Goal: Task Accomplishment & Management: Manage account settings

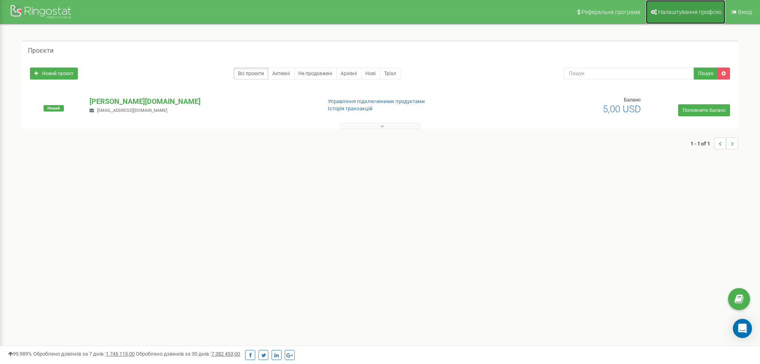
click at [683, 10] on span "Налаштування профілю" at bounding box center [689, 12] width 63 height 6
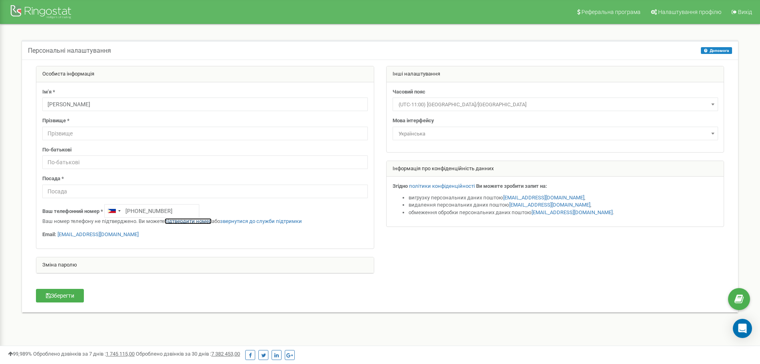
click at [184, 222] on link "підтвердити номер" at bounding box center [187, 221] width 47 height 6
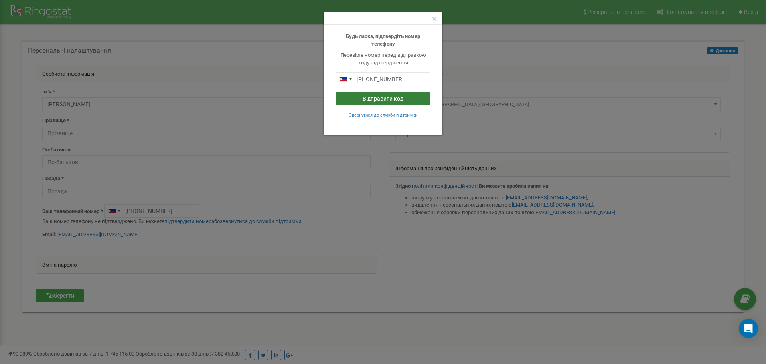
click at [393, 98] on button "Відправити код" at bounding box center [383, 99] width 95 height 14
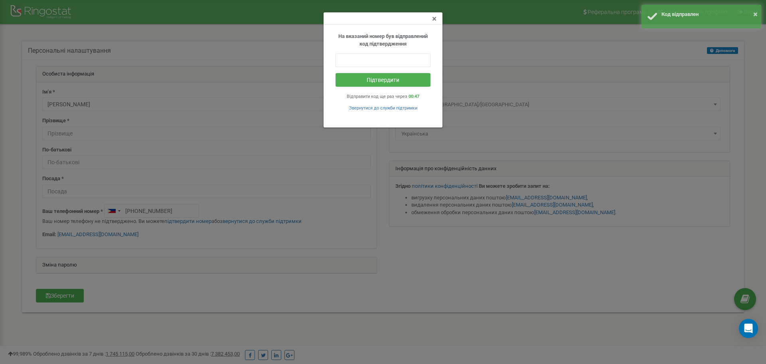
click at [434, 20] on span "×" at bounding box center [434, 19] width 4 height 10
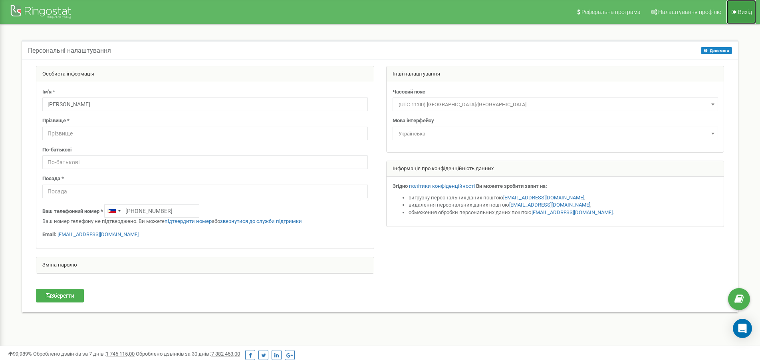
click at [742, 14] on span "Вихід" at bounding box center [745, 12] width 14 height 6
